Goal: Find specific page/section: Find specific page/section

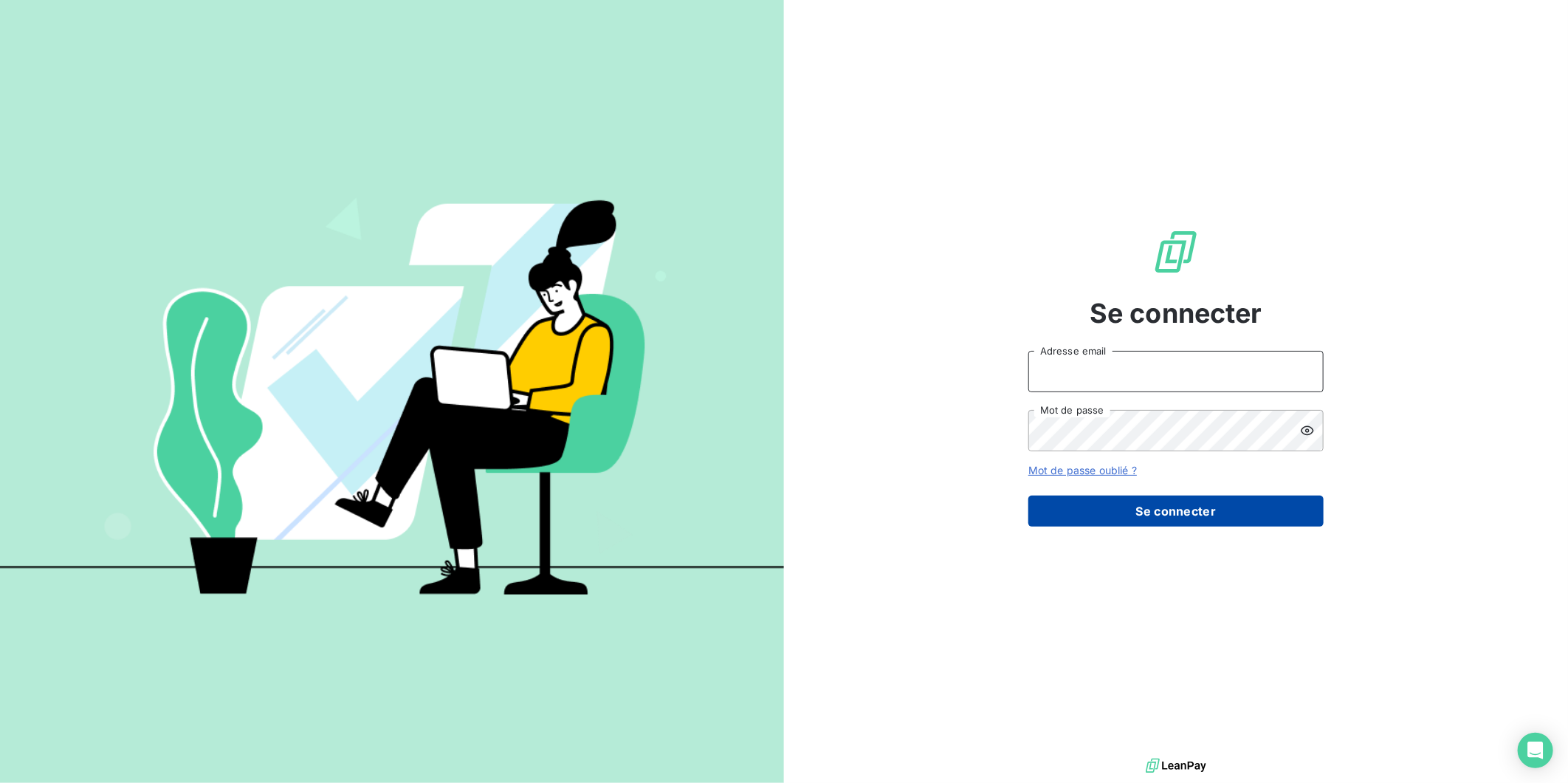
type input "[PERSON_NAME][EMAIL_ADDRESS][DOMAIN_NAME]"
click at [1179, 509] on button "Se connecter" at bounding box center [1176, 510] width 295 height 31
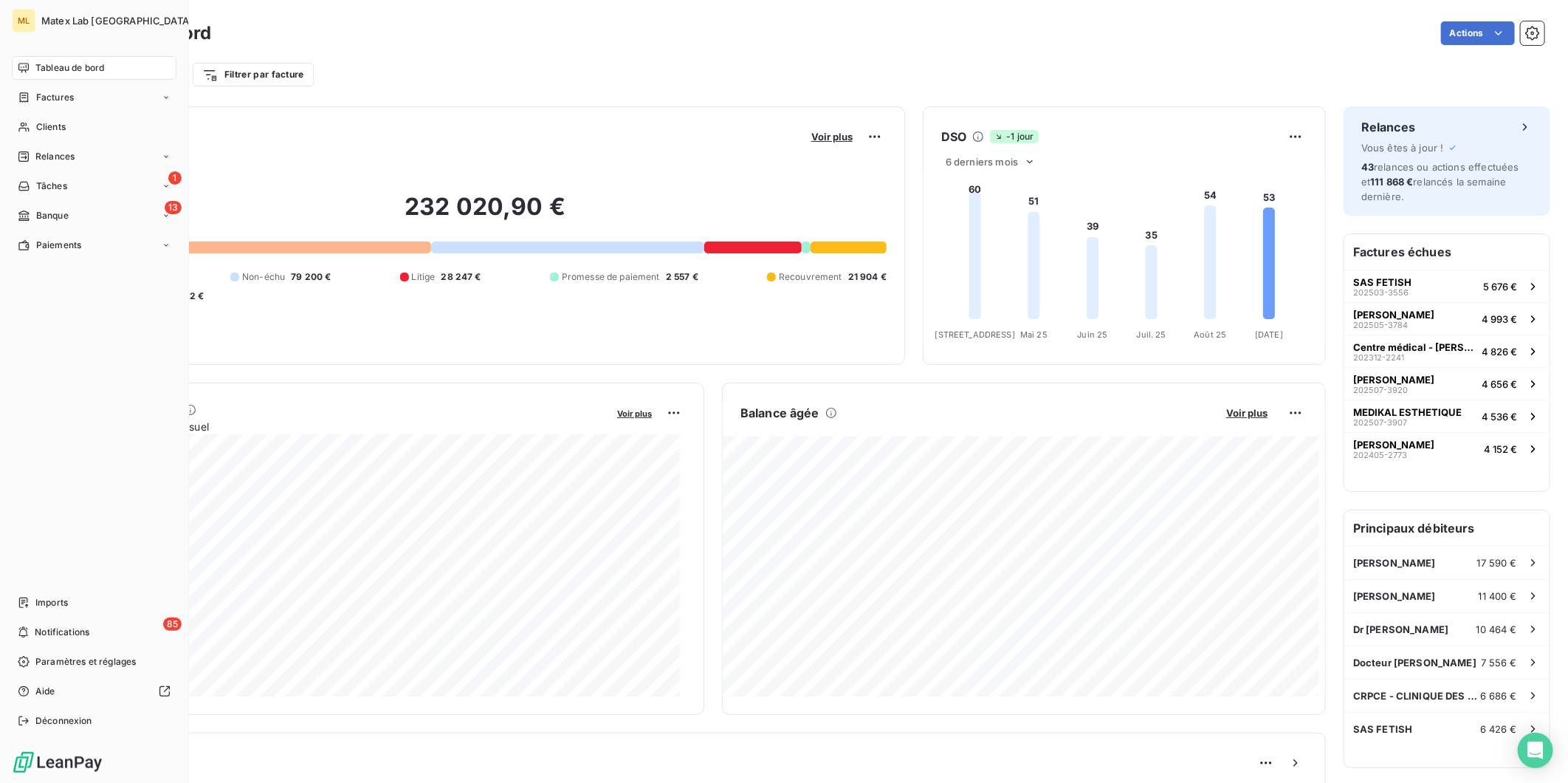
click at [39, 62] on span "Tableau de bord" at bounding box center [70, 67] width 69 height 13
click at [48, 63] on span "Tableau de bord" at bounding box center [70, 67] width 69 height 13
drag, startPoint x: 49, startPoint y: 229, endPoint x: 61, endPoint y: 246, distance: 20.8
click at [51, 231] on nav "Tableau de bord Factures Clients Relances 1 Tâches 13 Banque Paiements" at bounding box center [94, 157] width 164 height 201
click at [67, 245] on span "Paiements" at bounding box center [59, 244] width 45 height 13
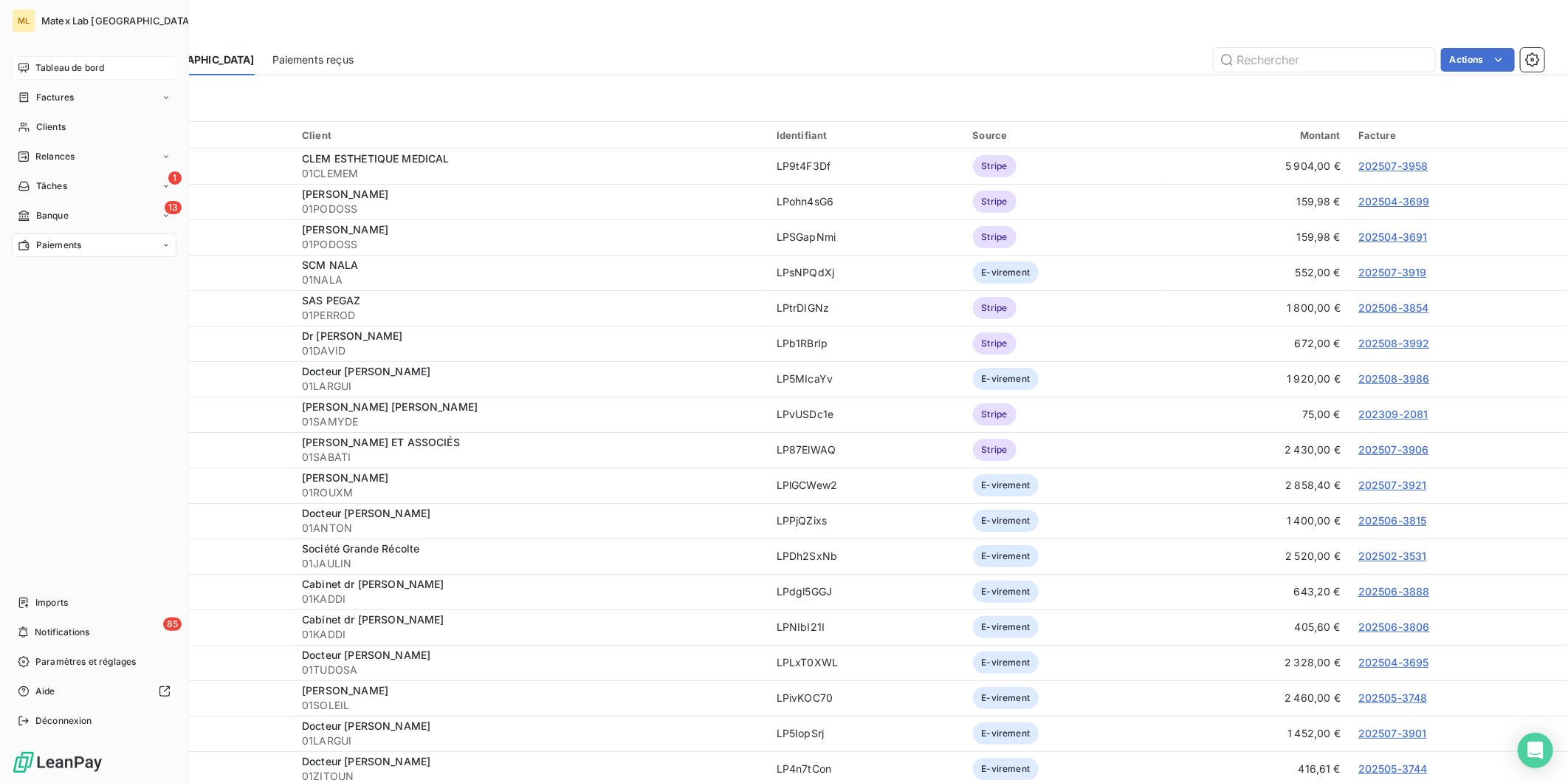
click at [69, 59] on div "Tableau de bord" at bounding box center [94, 68] width 164 height 24
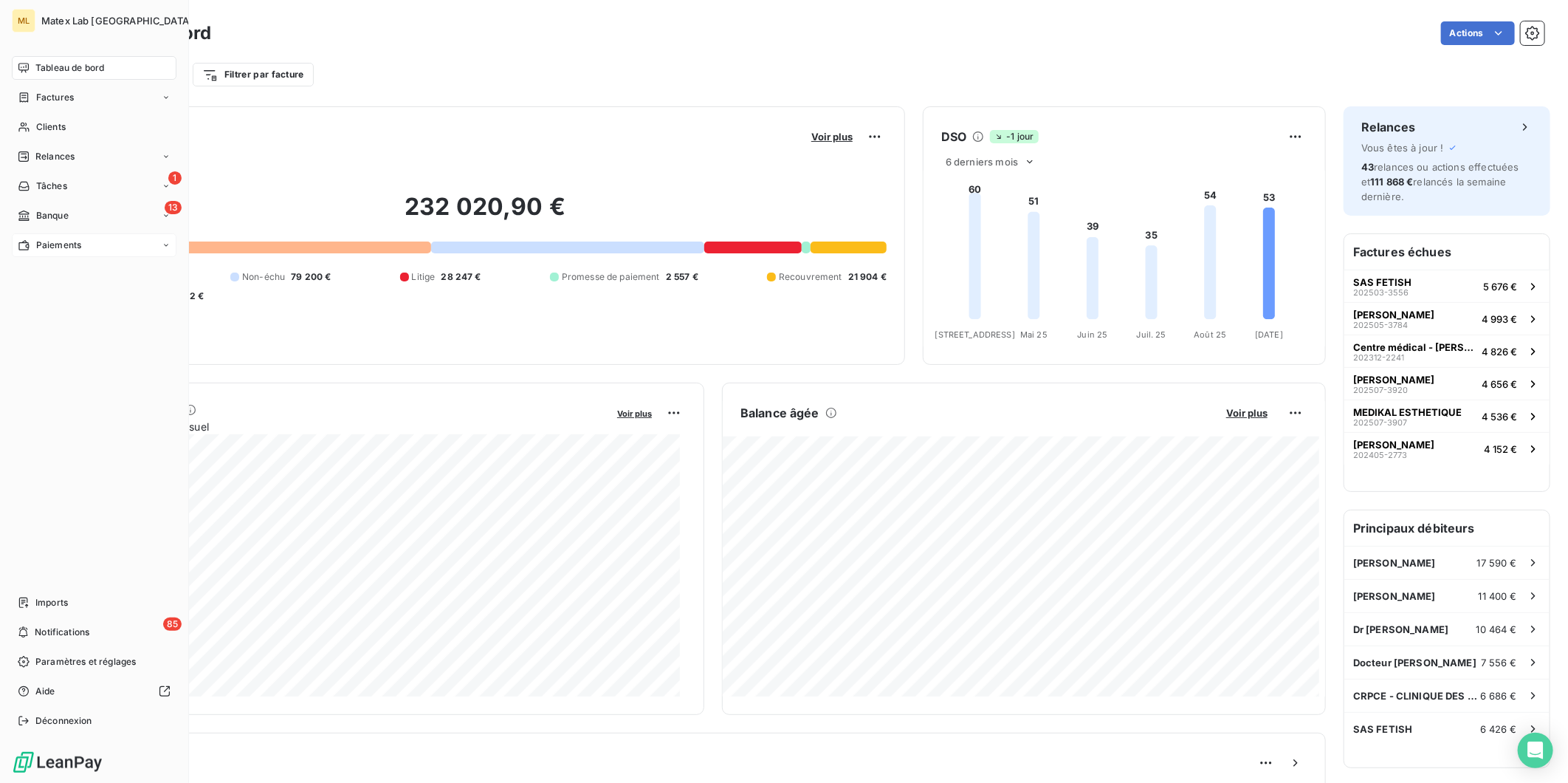
click at [36, 245] on span "Paiements" at bounding box center [59, 244] width 45 height 13
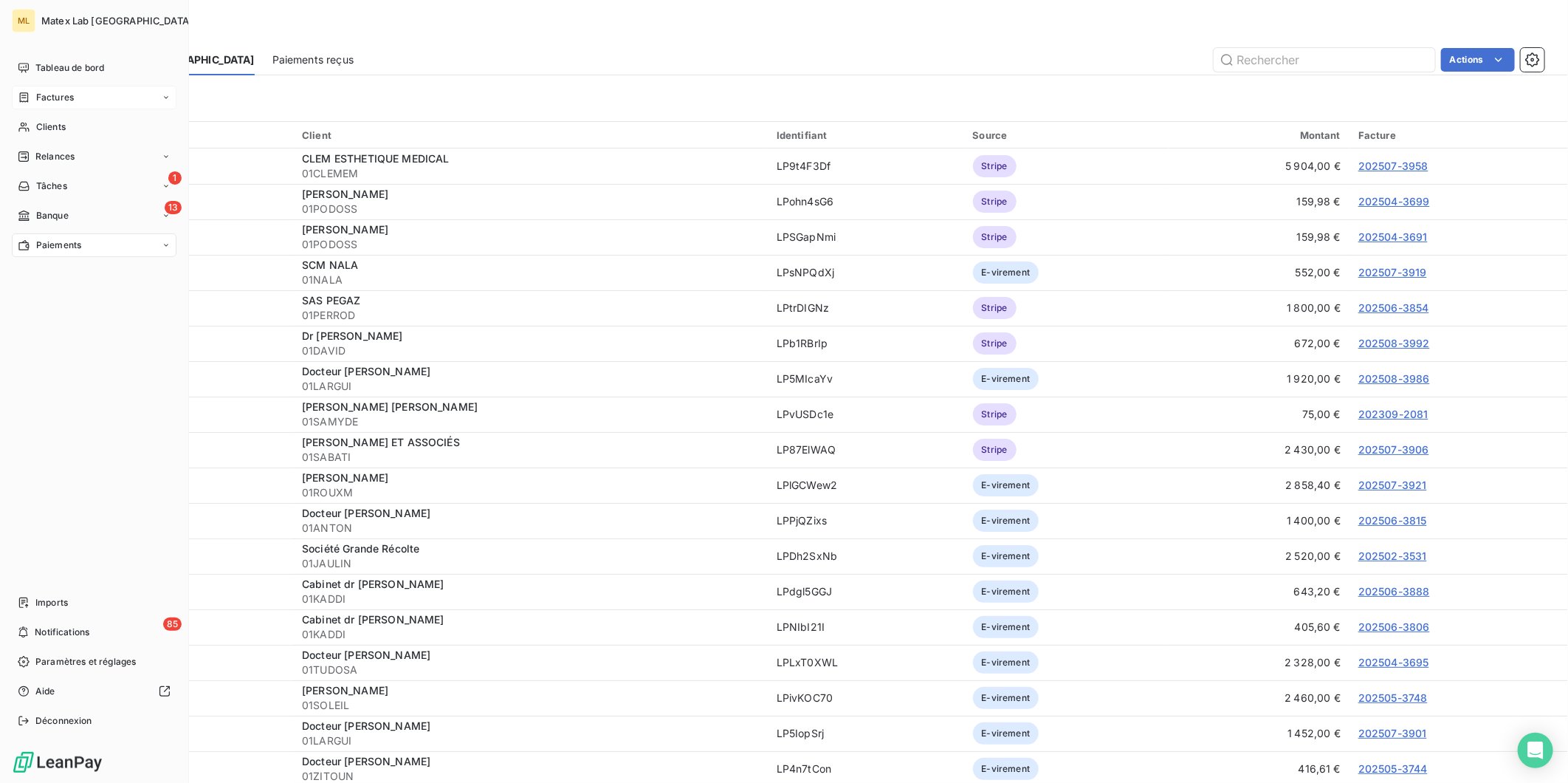
click at [55, 95] on span "Factures" at bounding box center [55, 97] width 37 height 13
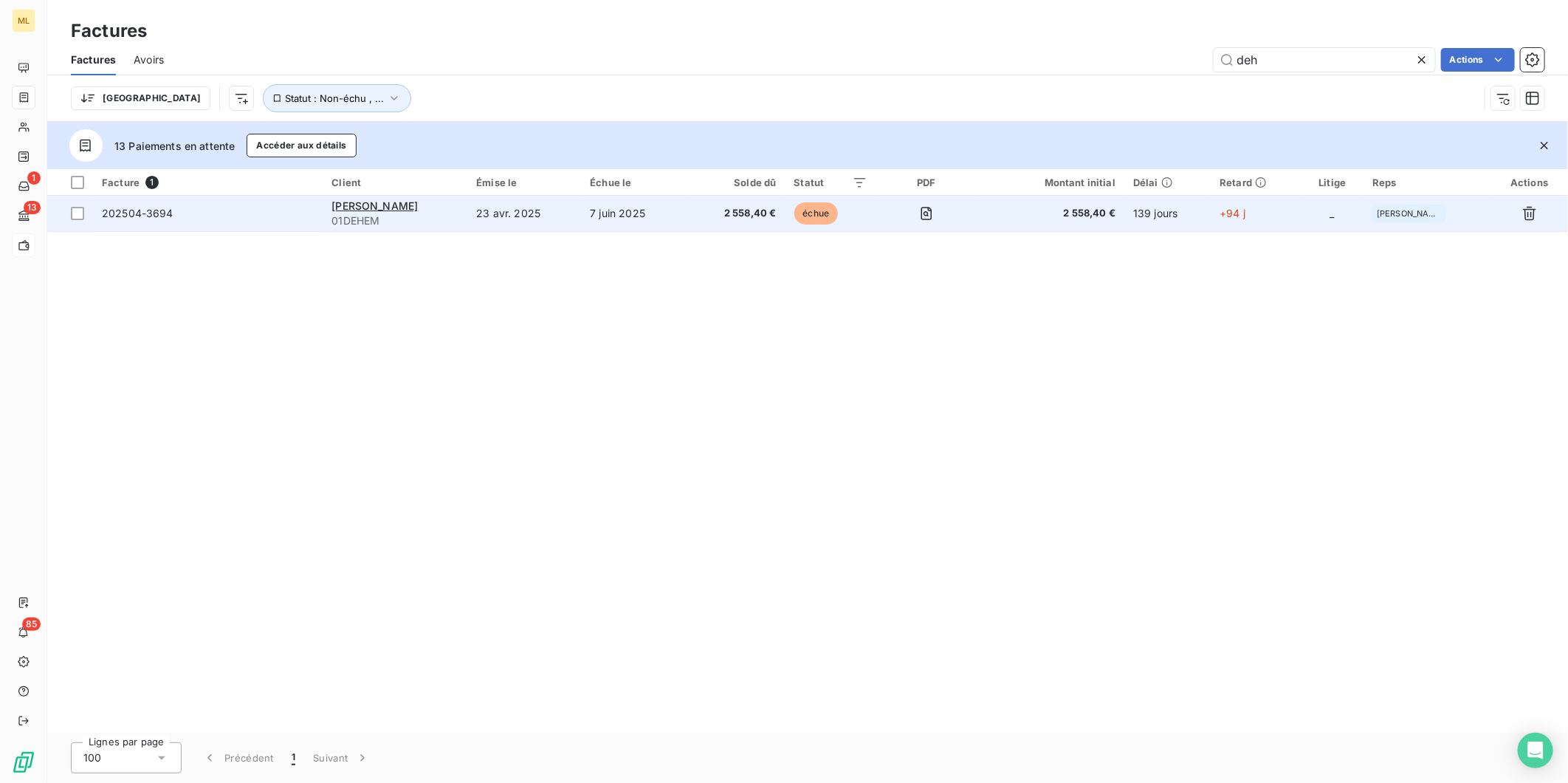
type input "deh"
click at [663, 212] on td "7 juin 2025" at bounding box center [634, 214] width 107 height 35
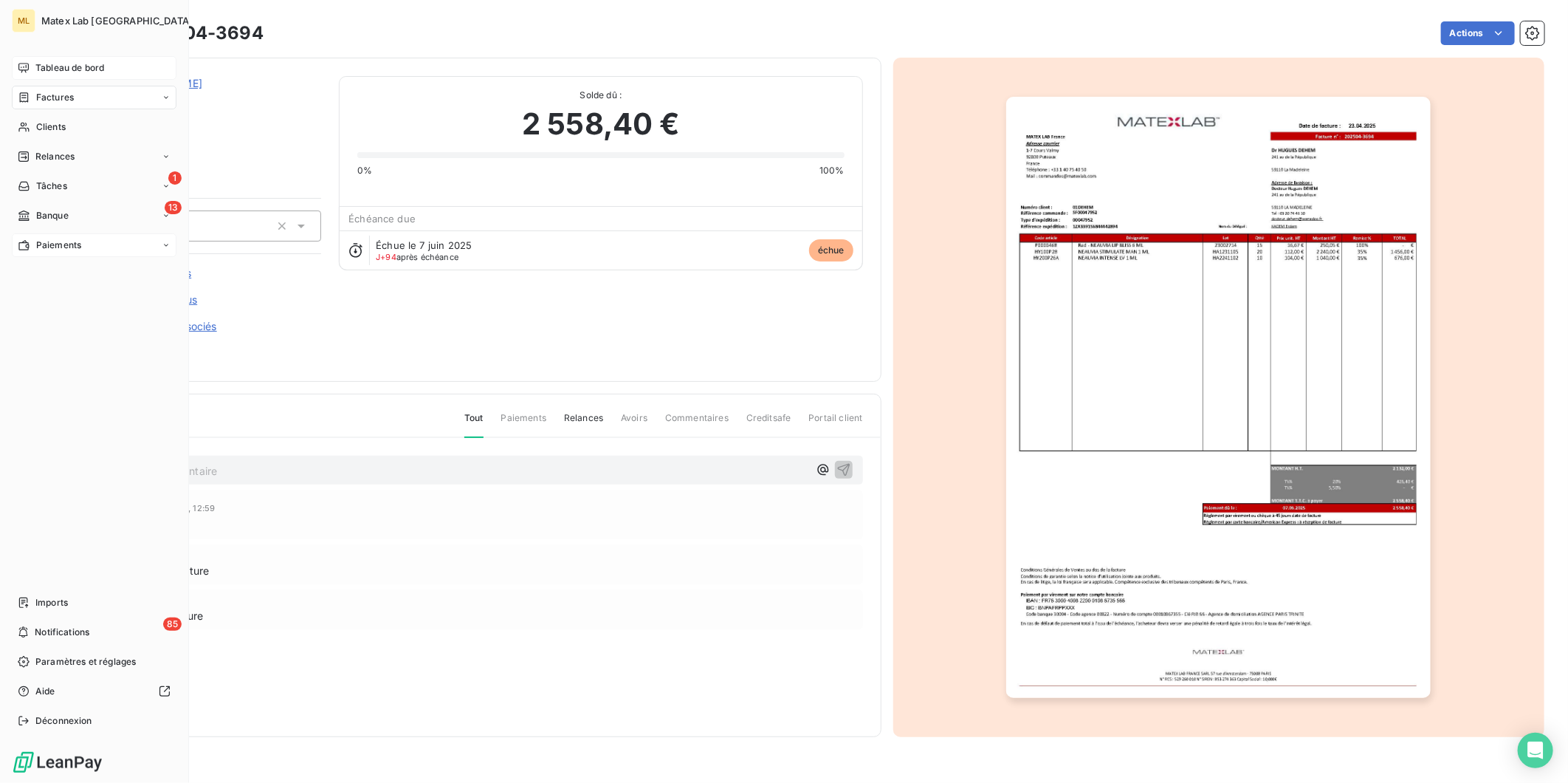
click at [53, 69] on span "Tableau de bord" at bounding box center [70, 67] width 69 height 13
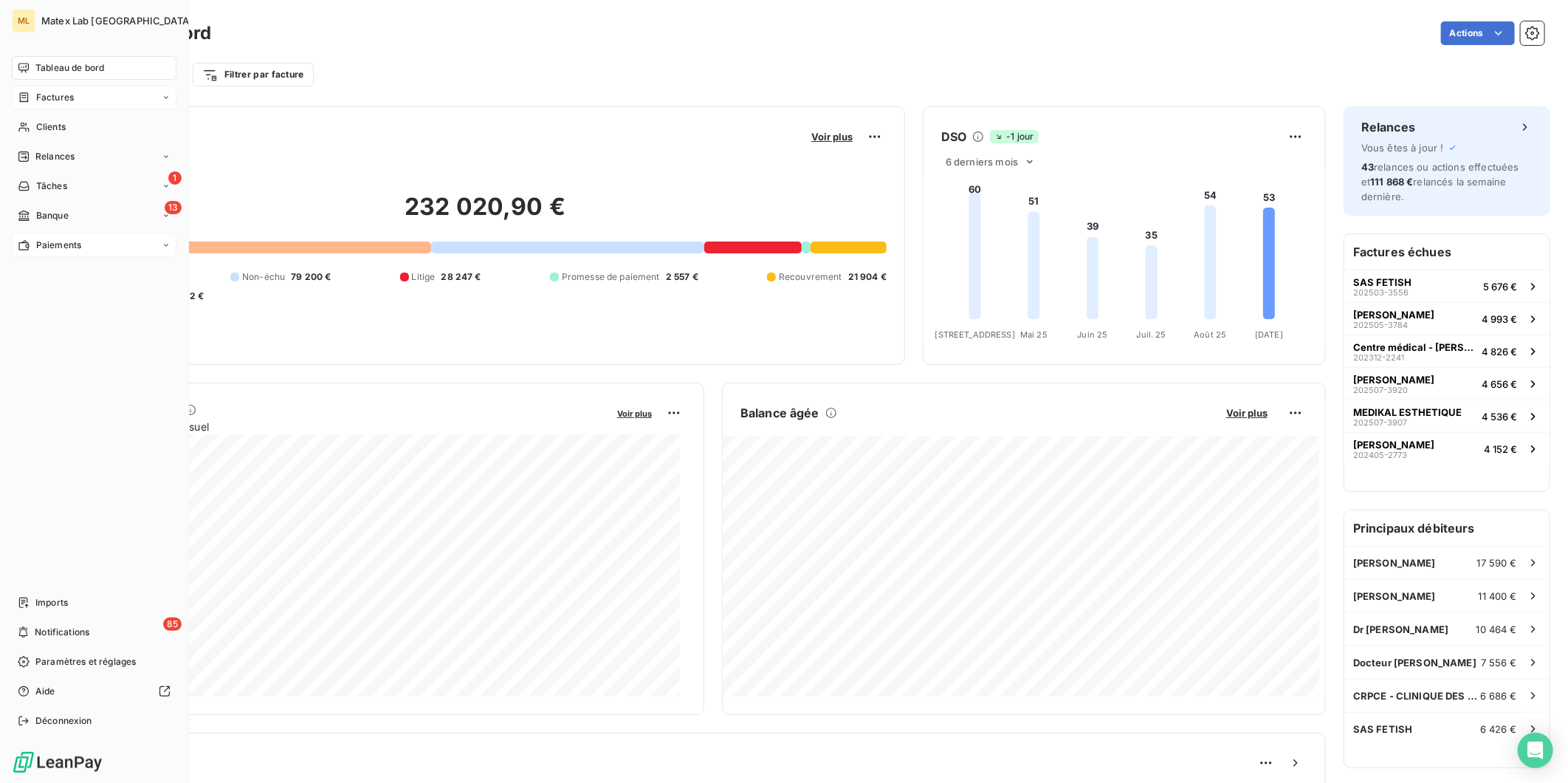
click at [78, 248] on span "Paiements" at bounding box center [59, 244] width 45 height 13
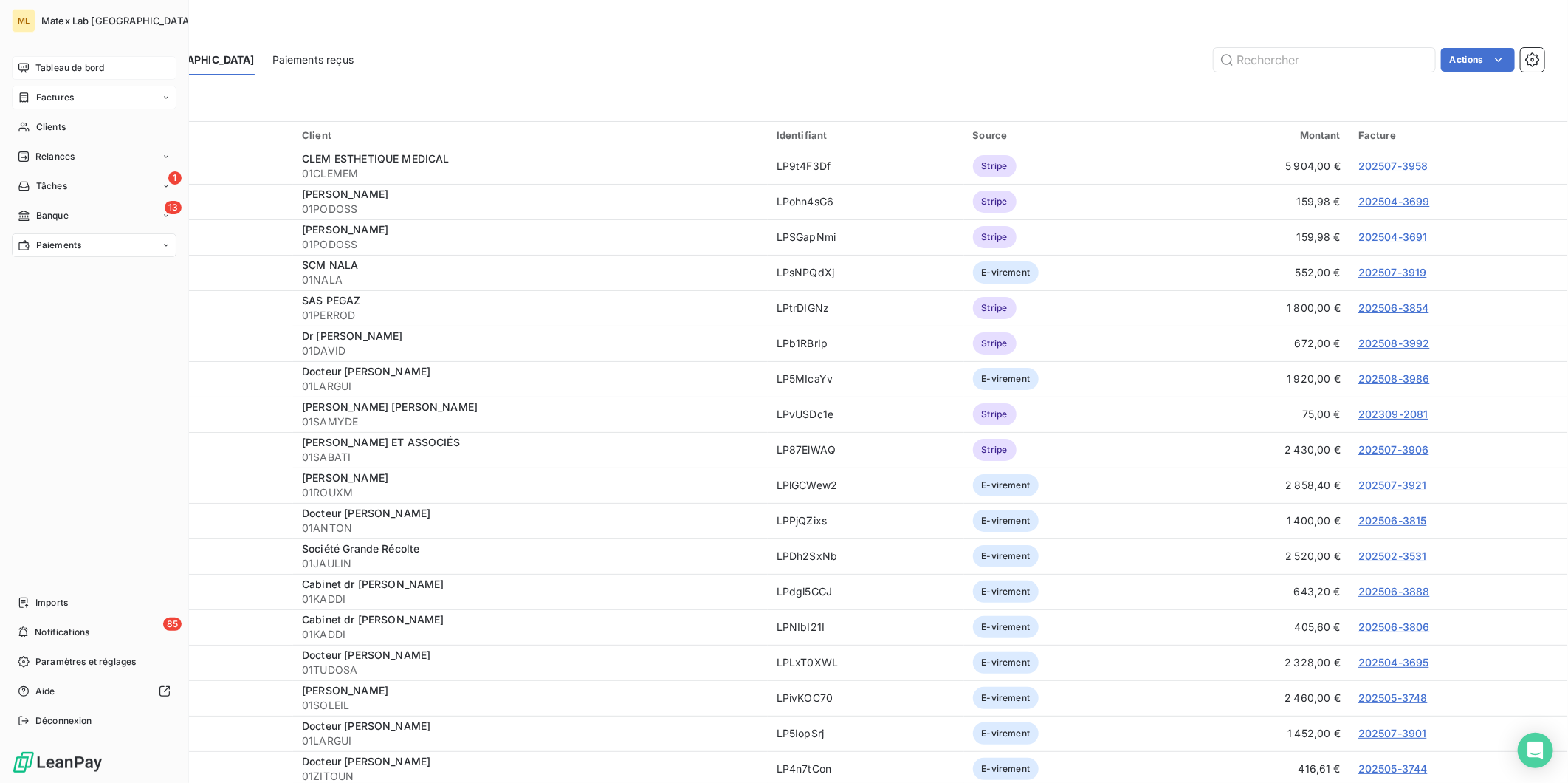
click at [39, 93] on span "Factures" at bounding box center [55, 97] width 37 height 13
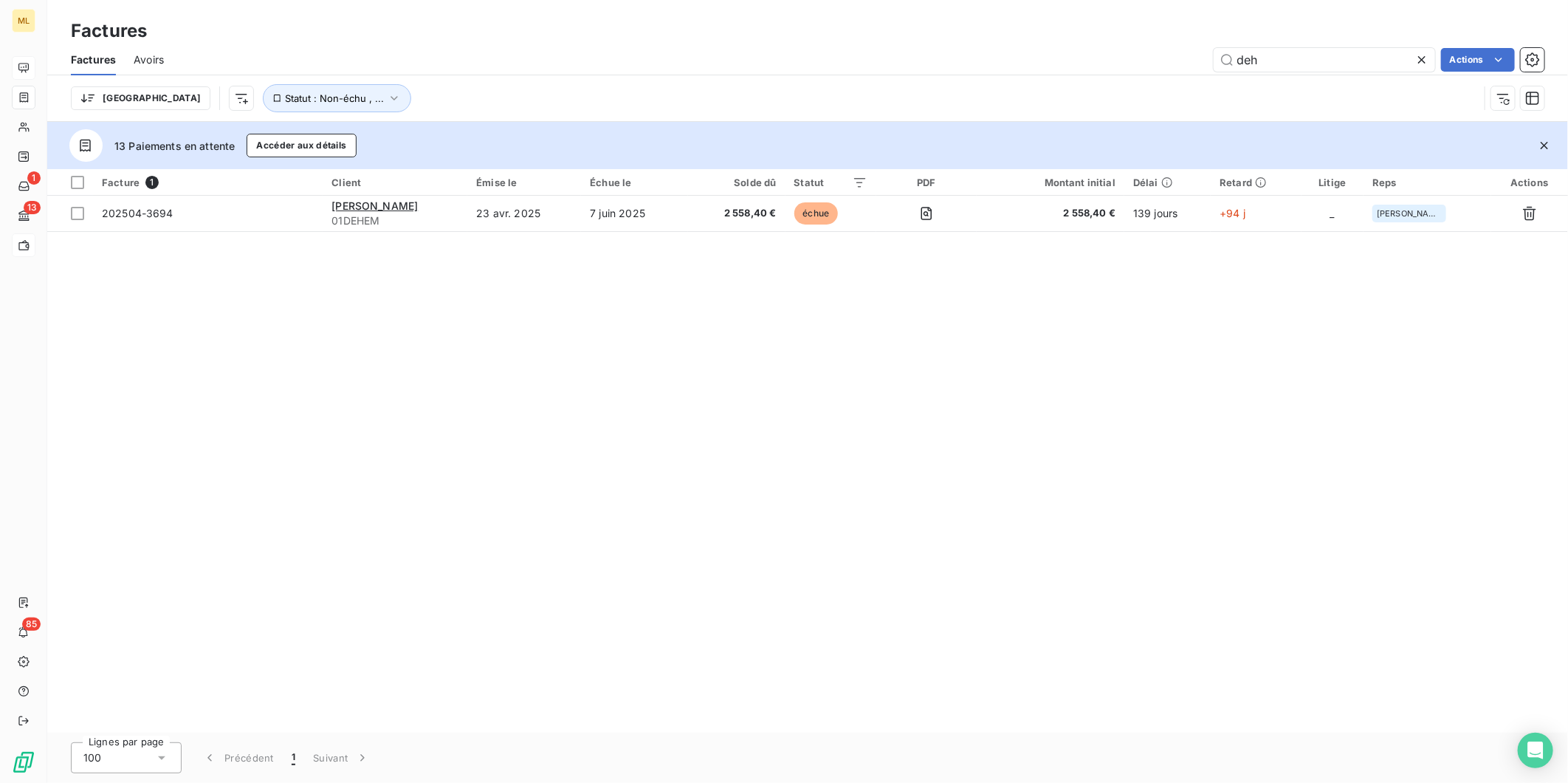
drag, startPoint x: 1212, startPoint y: 61, endPoint x: 1175, endPoint y: 62, distance: 37.0
click at [1176, 62] on div "deh Actions" at bounding box center [863, 60] width 1363 height 24
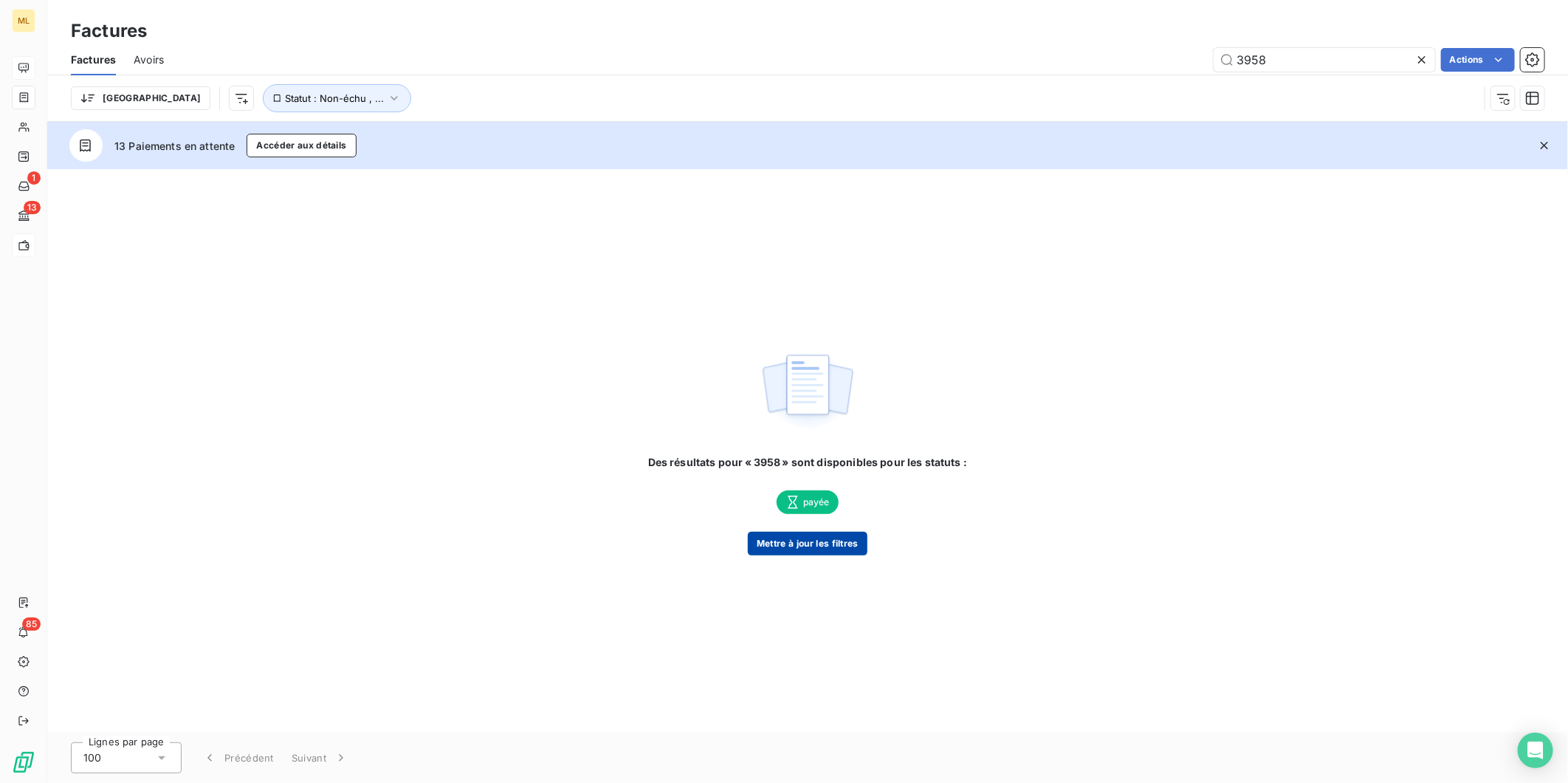
type input "3958"
click at [810, 543] on button "Mettre à jour les filtres" at bounding box center [807, 544] width 119 height 24
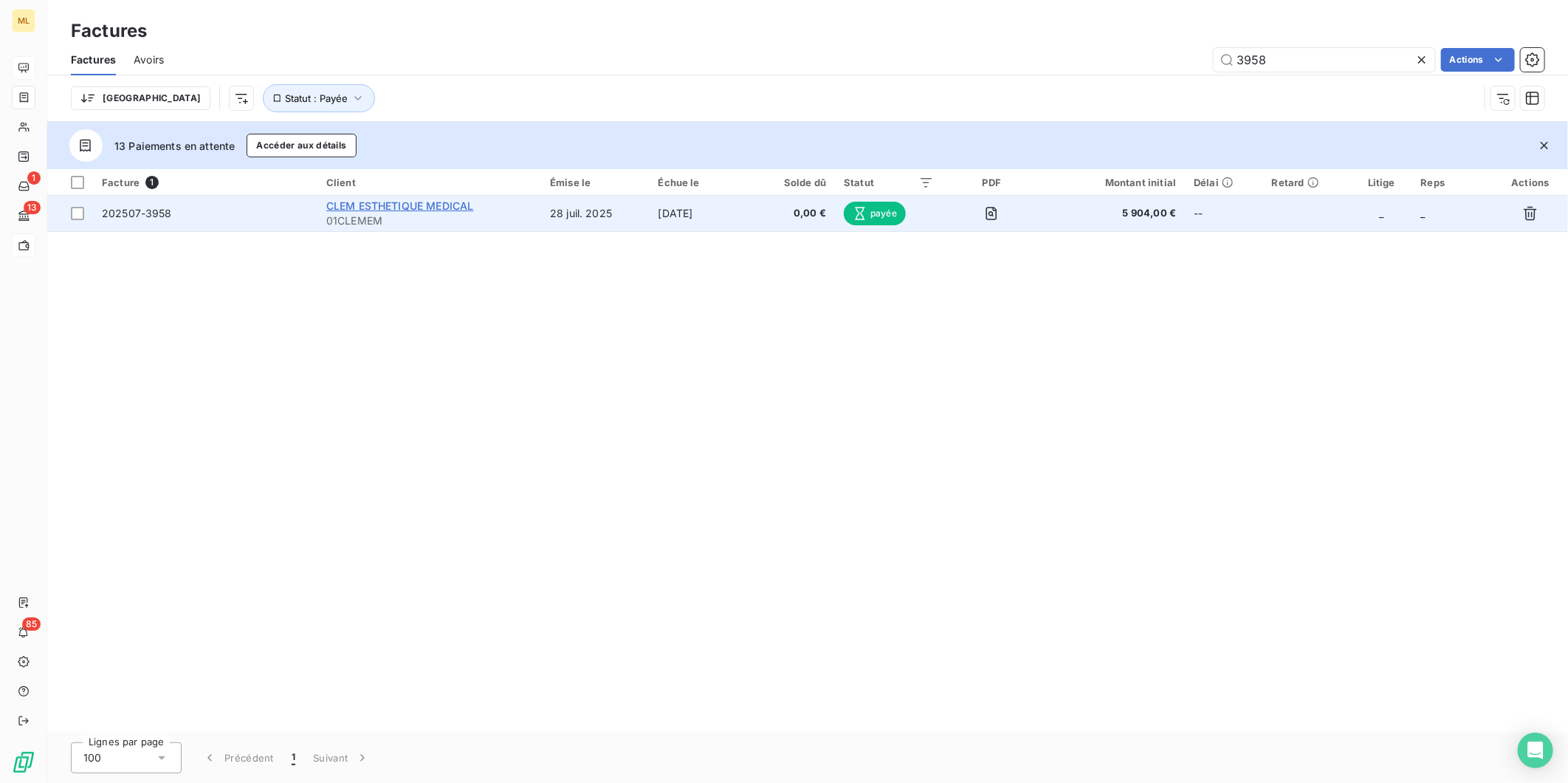
click at [440, 205] on span "CLEM ESTHETIQUE MEDICAL" at bounding box center [399, 205] width 147 height 13
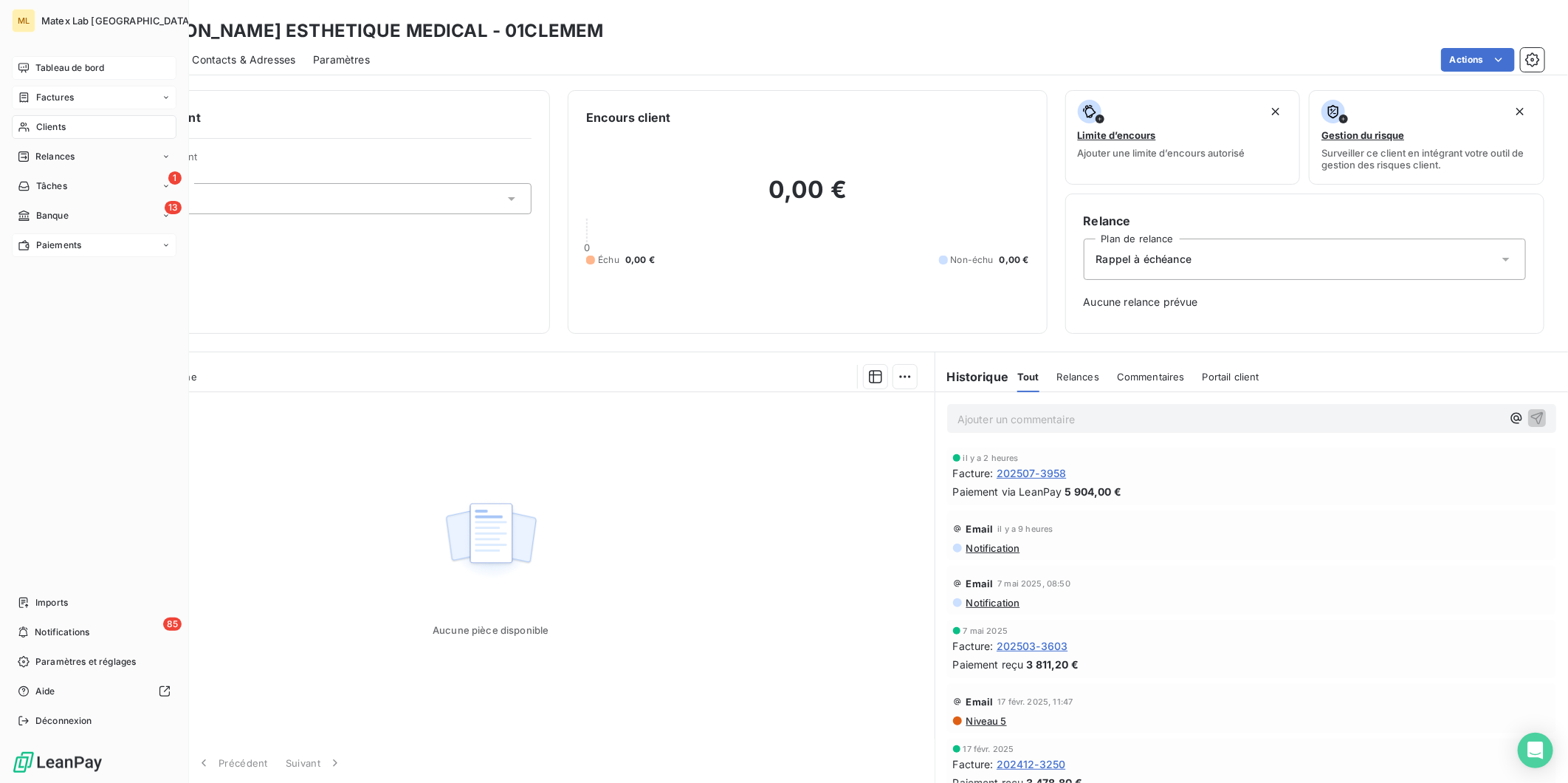
click at [71, 248] on span "Paiements" at bounding box center [59, 244] width 45 height 13
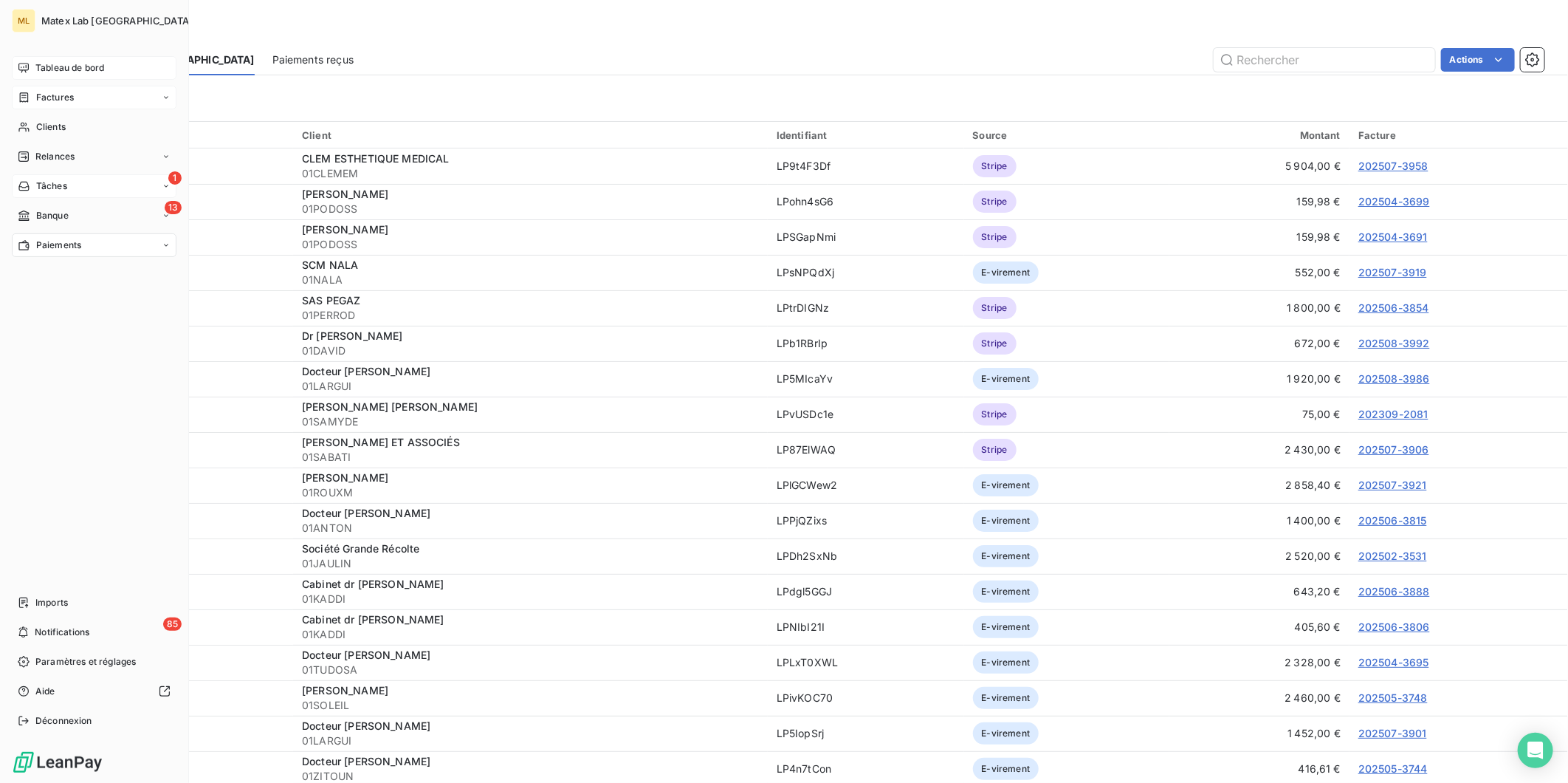
click at [87, 181] on div "1 Tâches" at bounding box center [94, 186] width 164 height 24
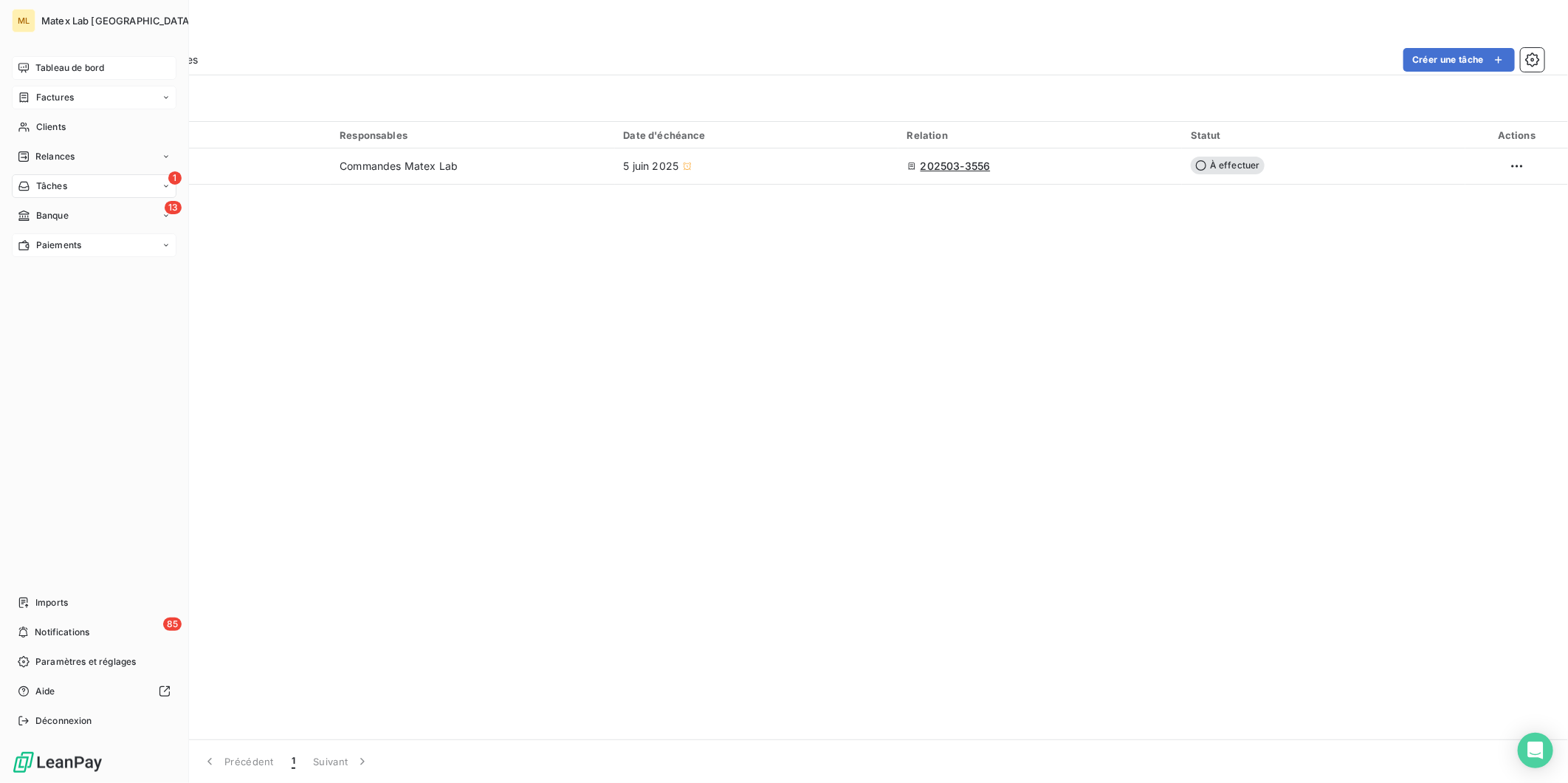
click at [44, 95] on span "Factures" at bounding box center [55, 97] width 37 height 13
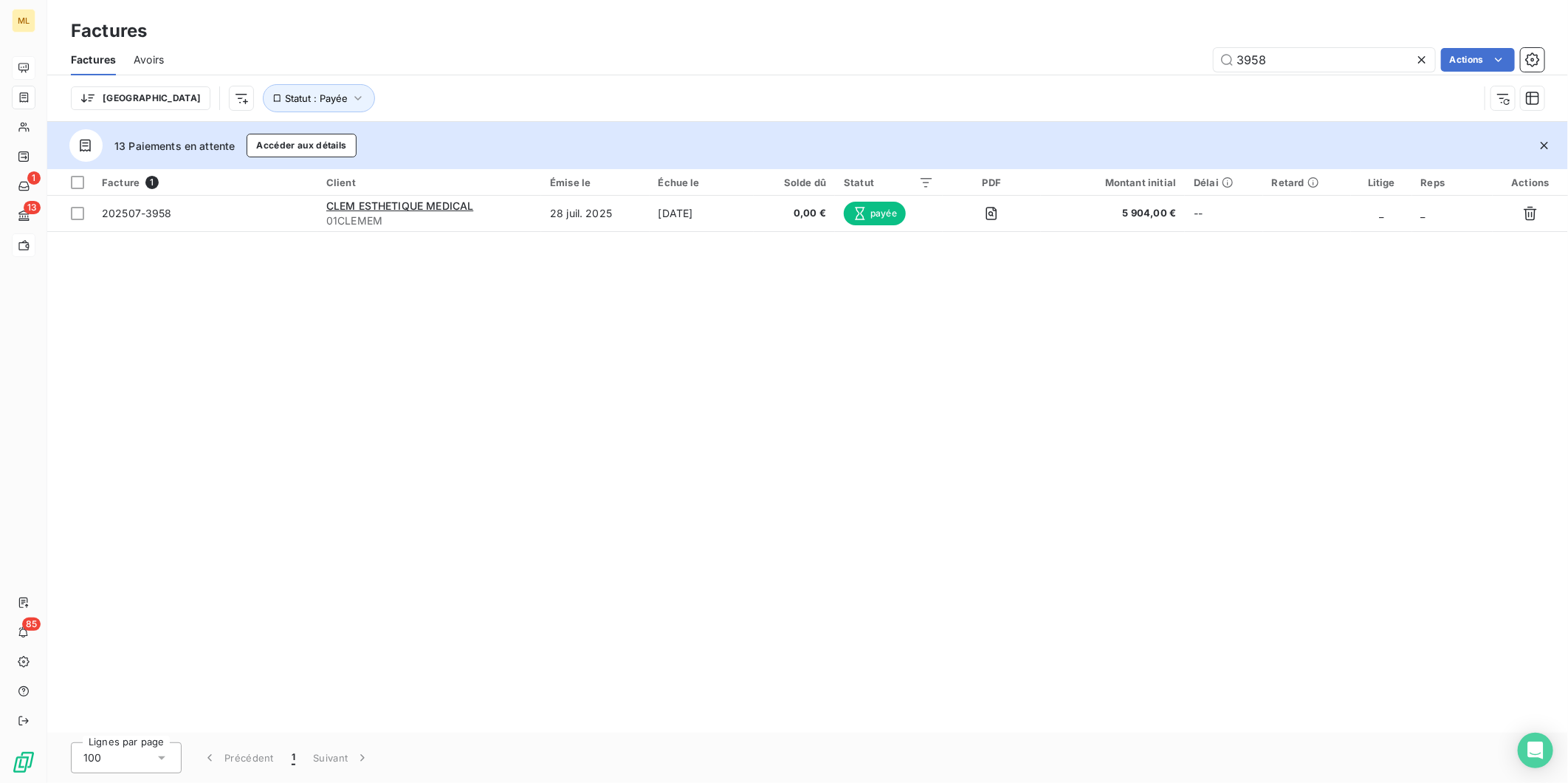
click at [1421, 55] on icon at bounding box center [1422, 59] width 15 height 15
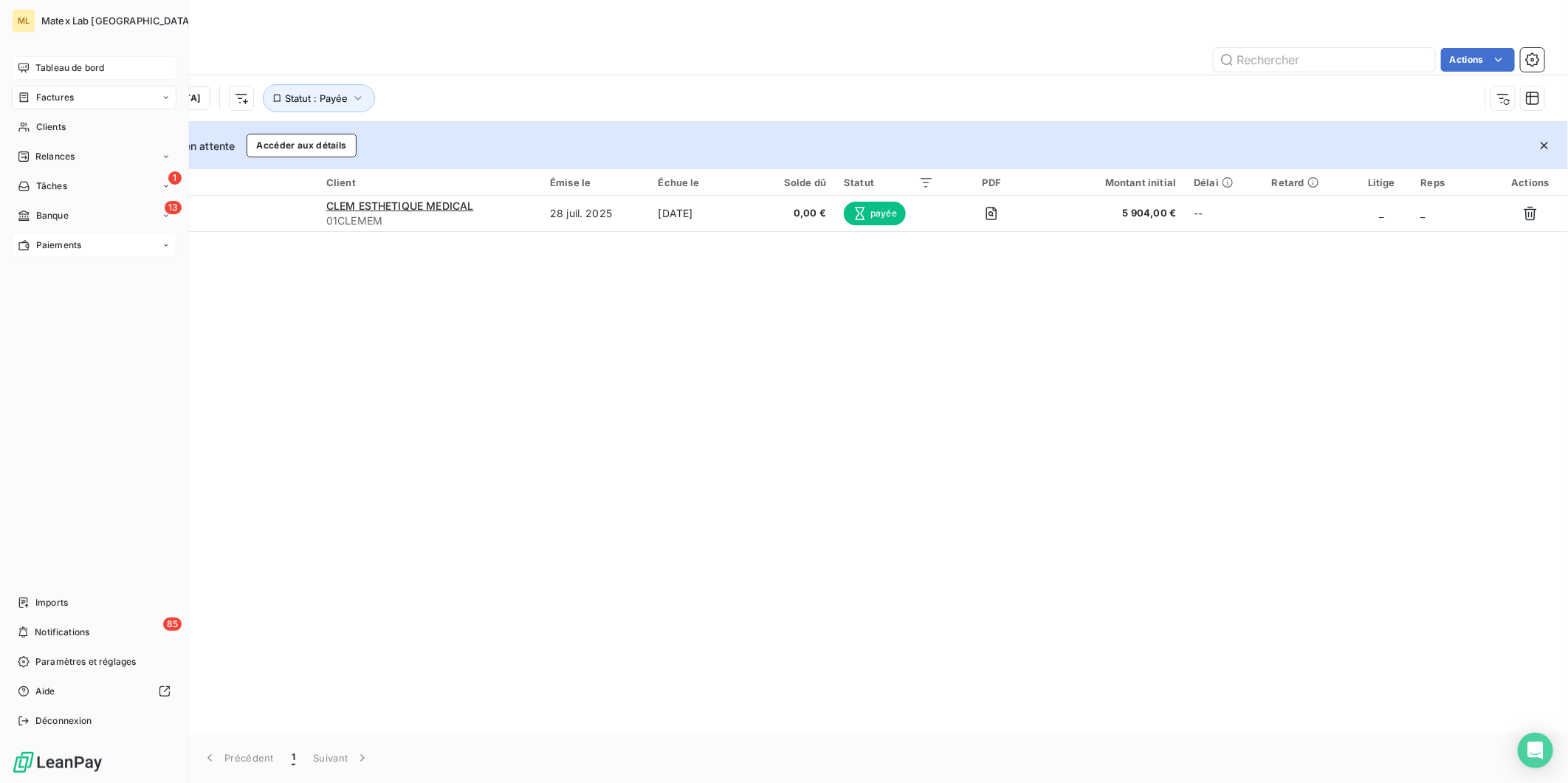
click at [59, 61] on span "Tableau de bord" at bounding box center [70, 67] width 69 height 13
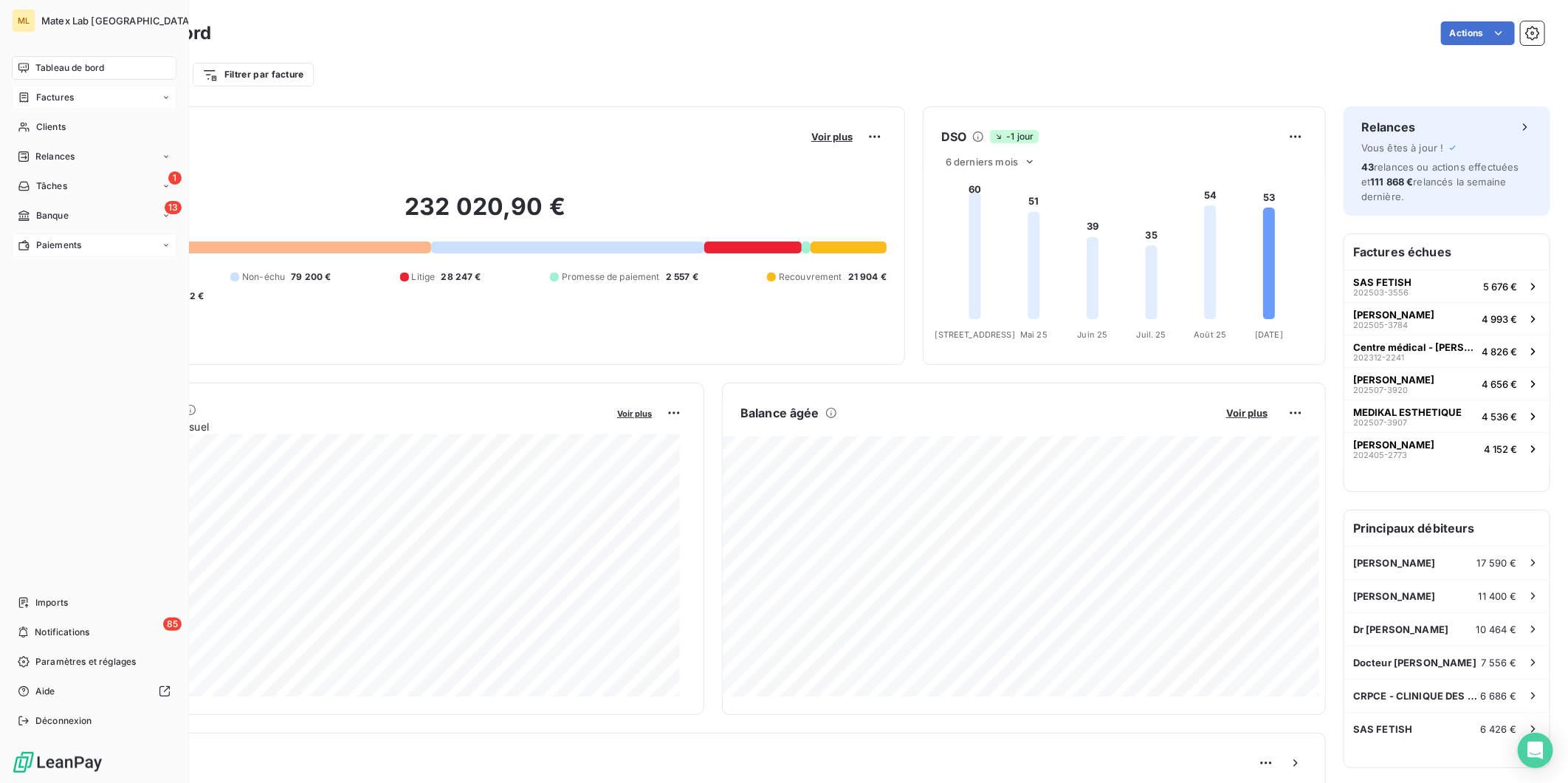
click at [33, 246] on div "Paiements" at bounding box center [49, 244] width 63 height 13
